Goal: Task Accomplishment & Management: Manage account settings

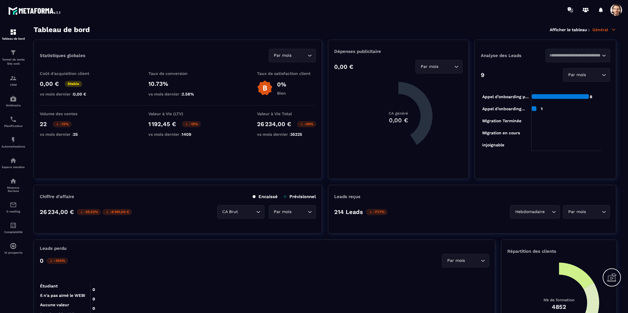
click at [0, 0] on img at bounding box center [0, 0] width 0 height 0
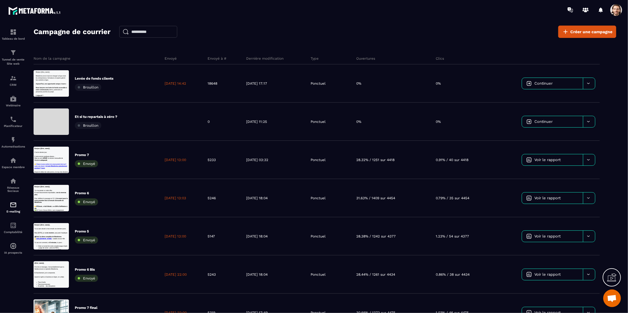
click at [359, 50] on div "Nom de la campagne Envoyé Envoyé à # Dernière modification Type Ouvertures Clic…" at bounding box center [325, 247] width 582 height 400
click at [346, 40] on div "Campagne de courrier Créer une campagne Nom de la campagne Envoyé Envoyé à # De…" at bounding box center [325, 172] width 582 height 293
click at [338, 51] on div "Nom de la campagne Envoyé Envoyé à # Dernière modification Type Ouvertures Clic…" at bounding box center [325, 247] width 582 height 400
click at [615, 9] on span at bounding box center [616, 10] width 12 height 12
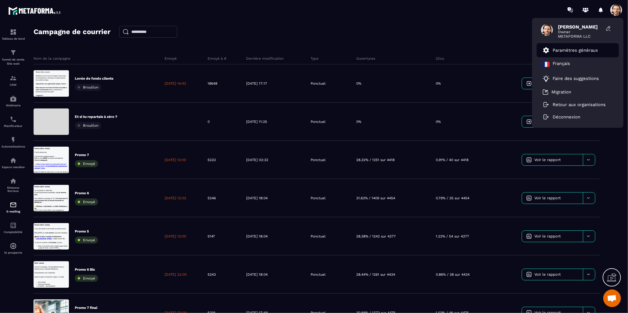
click at [556, 47] on link "Paramètres généraux" at bounding box center [569, 50] width 55 height 7
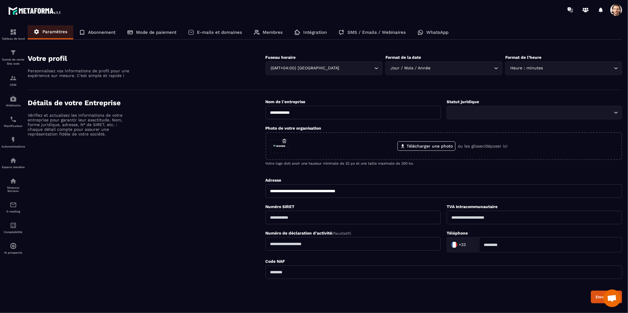
click at [374, 33] on p "SMS / Emails / Webinaires" at bounding box center [376, 32] width 58 height 5
